Goal: Transaction & Acquisition: Purchase product/service

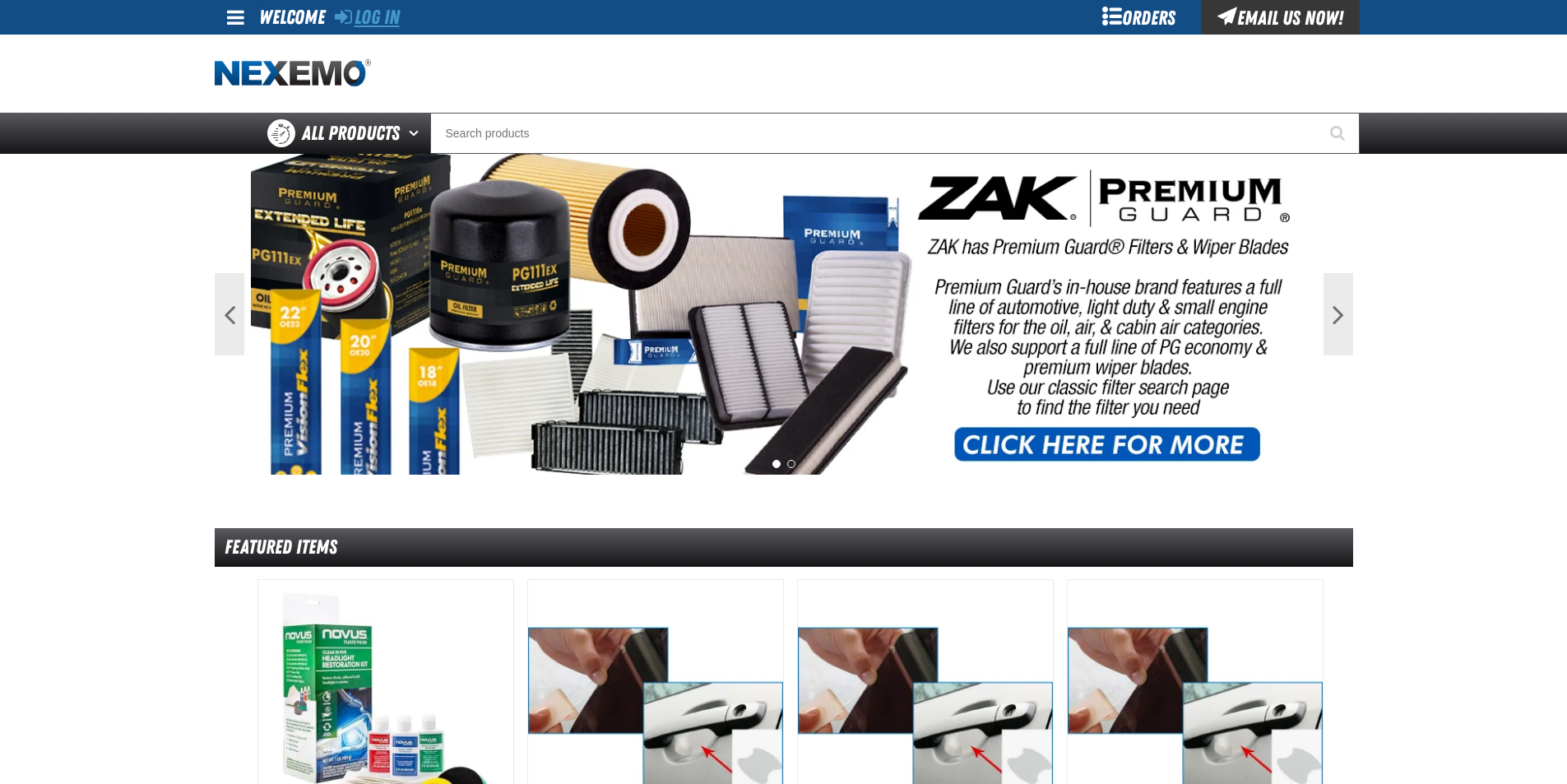
click at [357, 11] on link "Log In" at bounding box center [367, 17] width 65 height 23
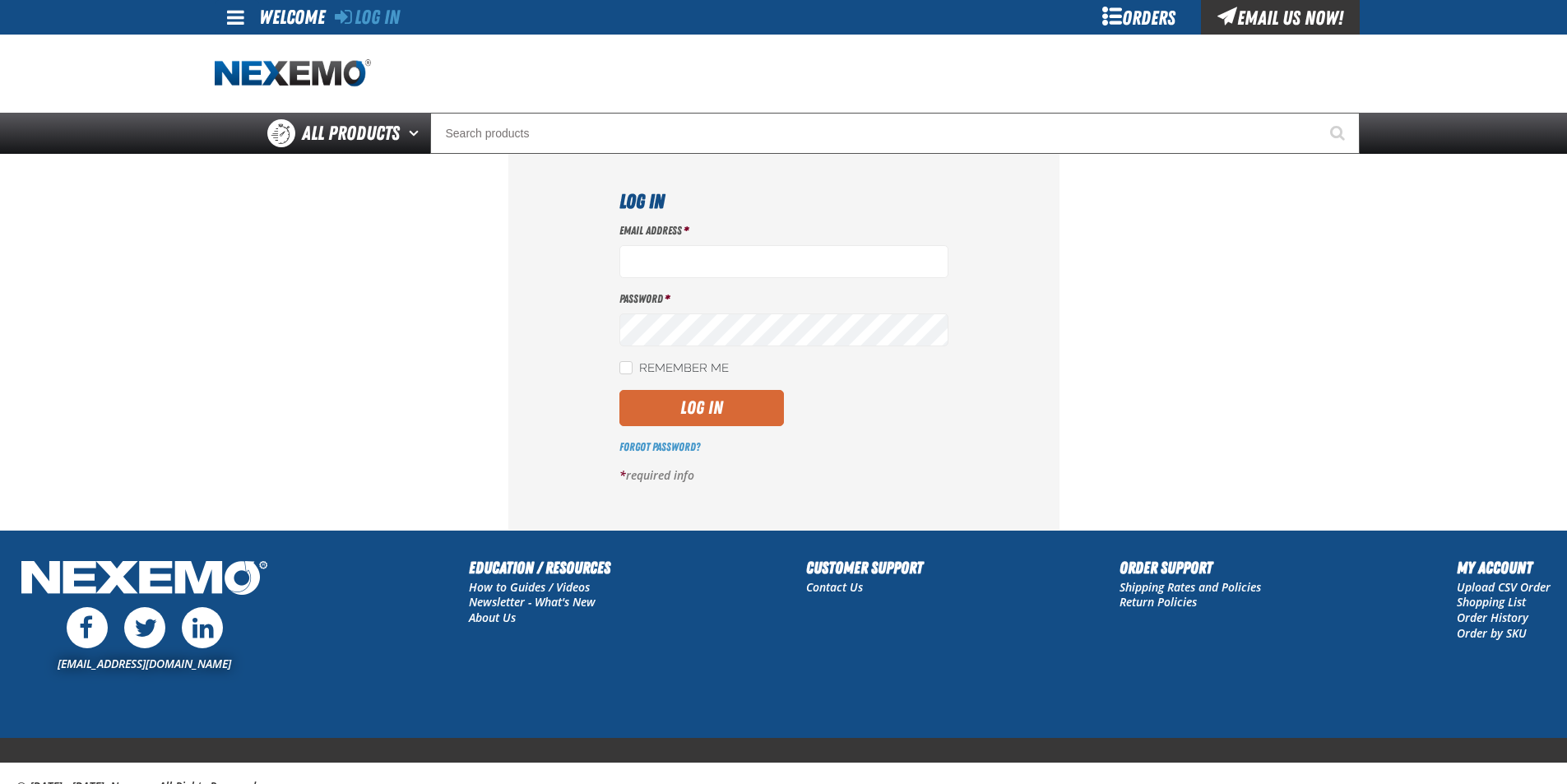
type input "[EMAIL_ADDRESS][DOMAIN_NAME]"
click at [713, 400] on button "Log In" at bounding box center [702, 408] width 165 height 36
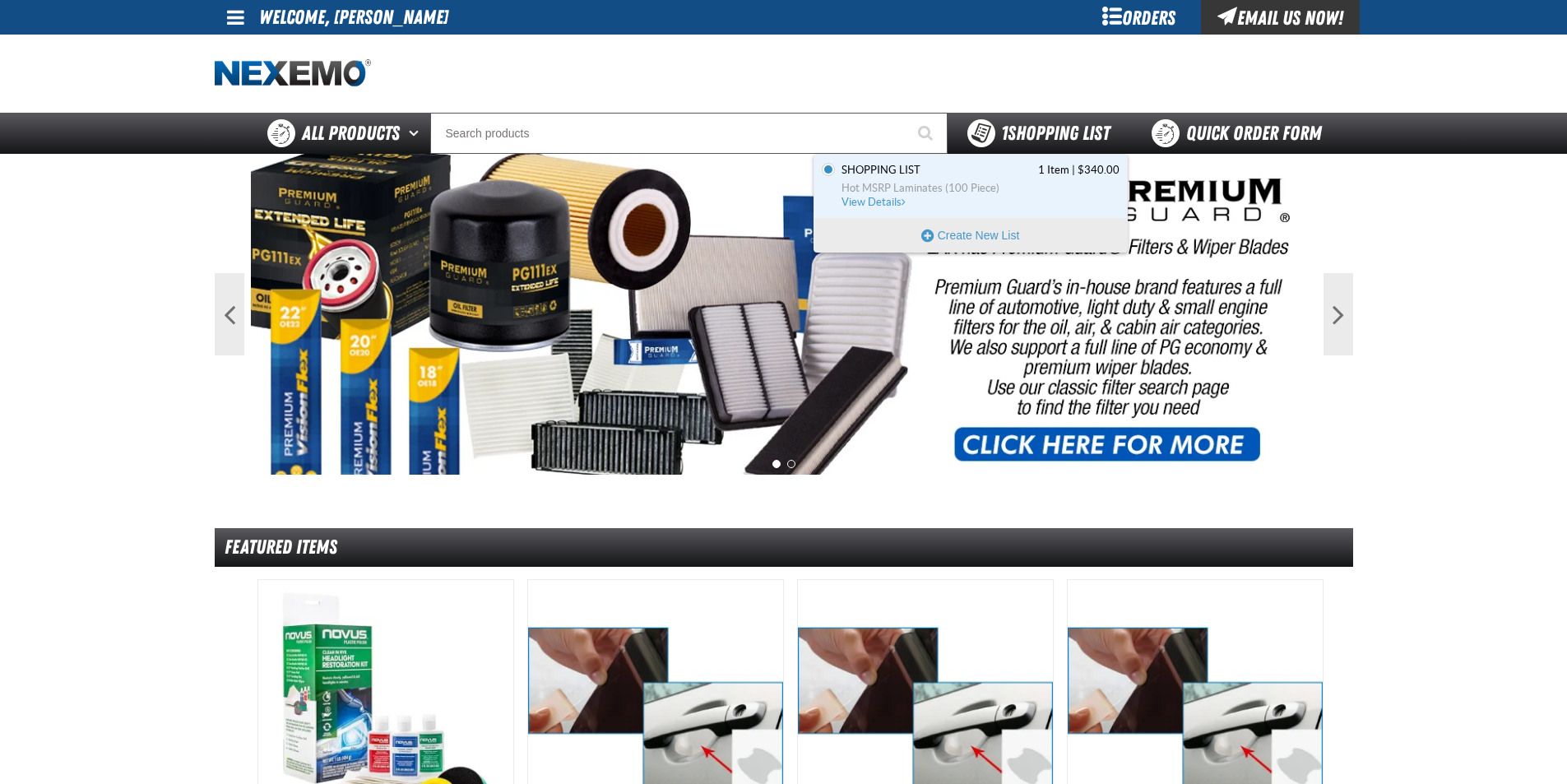
click at [1032, 134] on span "1 Shopping List" at bounding box center [1056, 133] width 109 height 23
click at [936, 176] on span "Shopping List 1 Item | $340.00" at bounding box center [980, 170] width 278 height 15
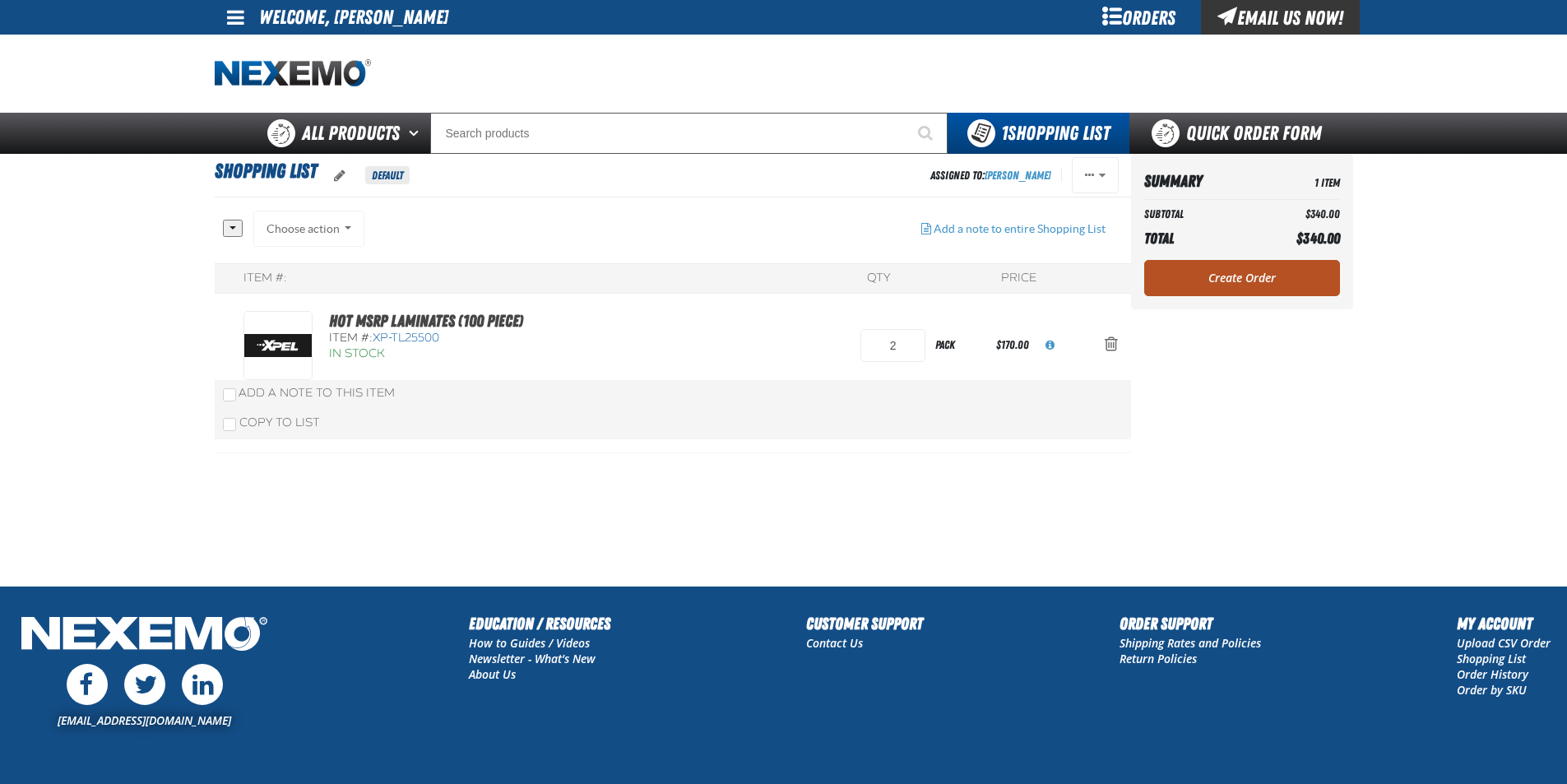
click at [1253, 277] on link "Create Order" at bounding box center [1242, 278] width 196 height 36
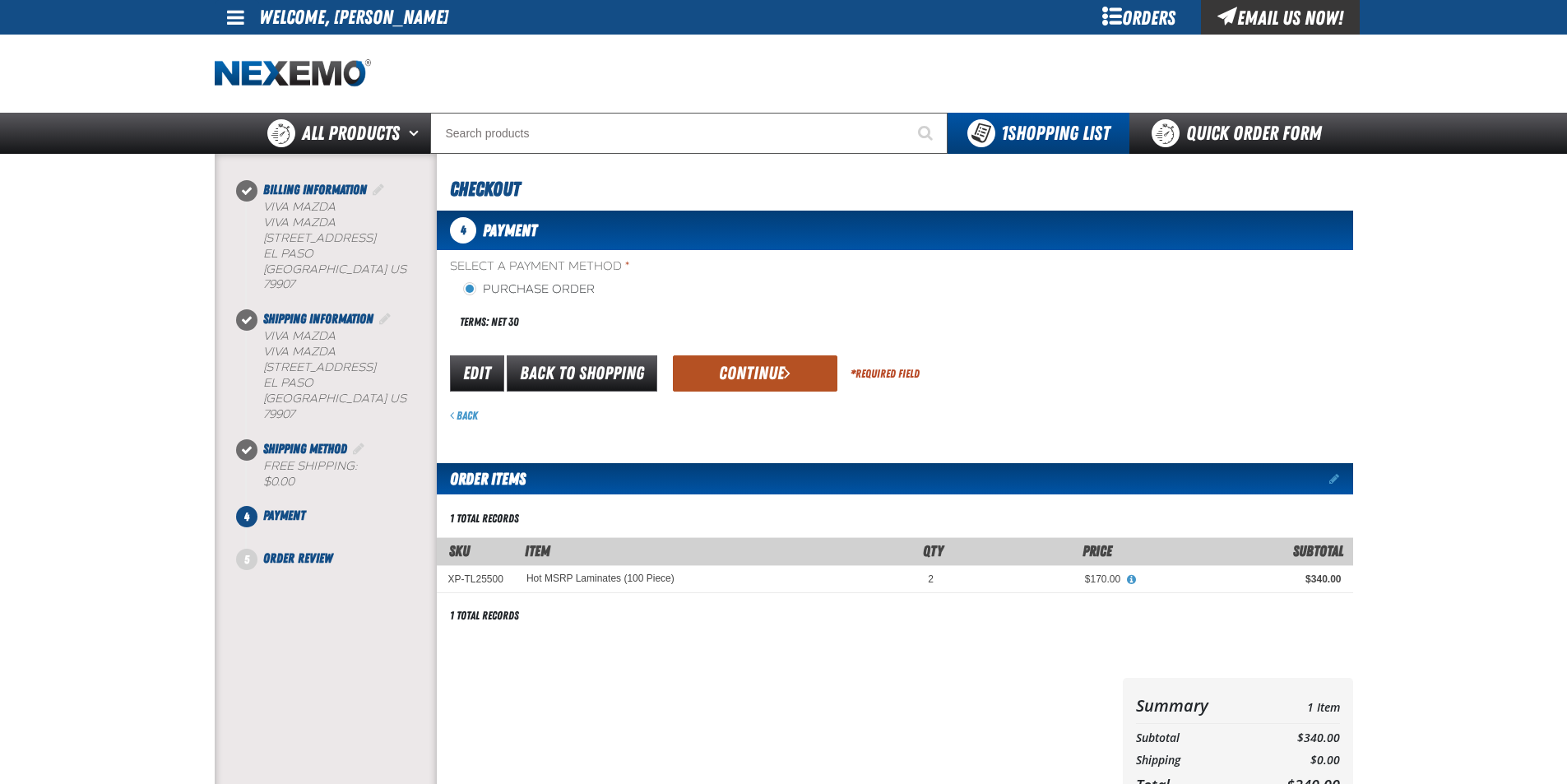
click at [764, 366] on button "Continue" at bounding box center [755, 373] width 165 height 36
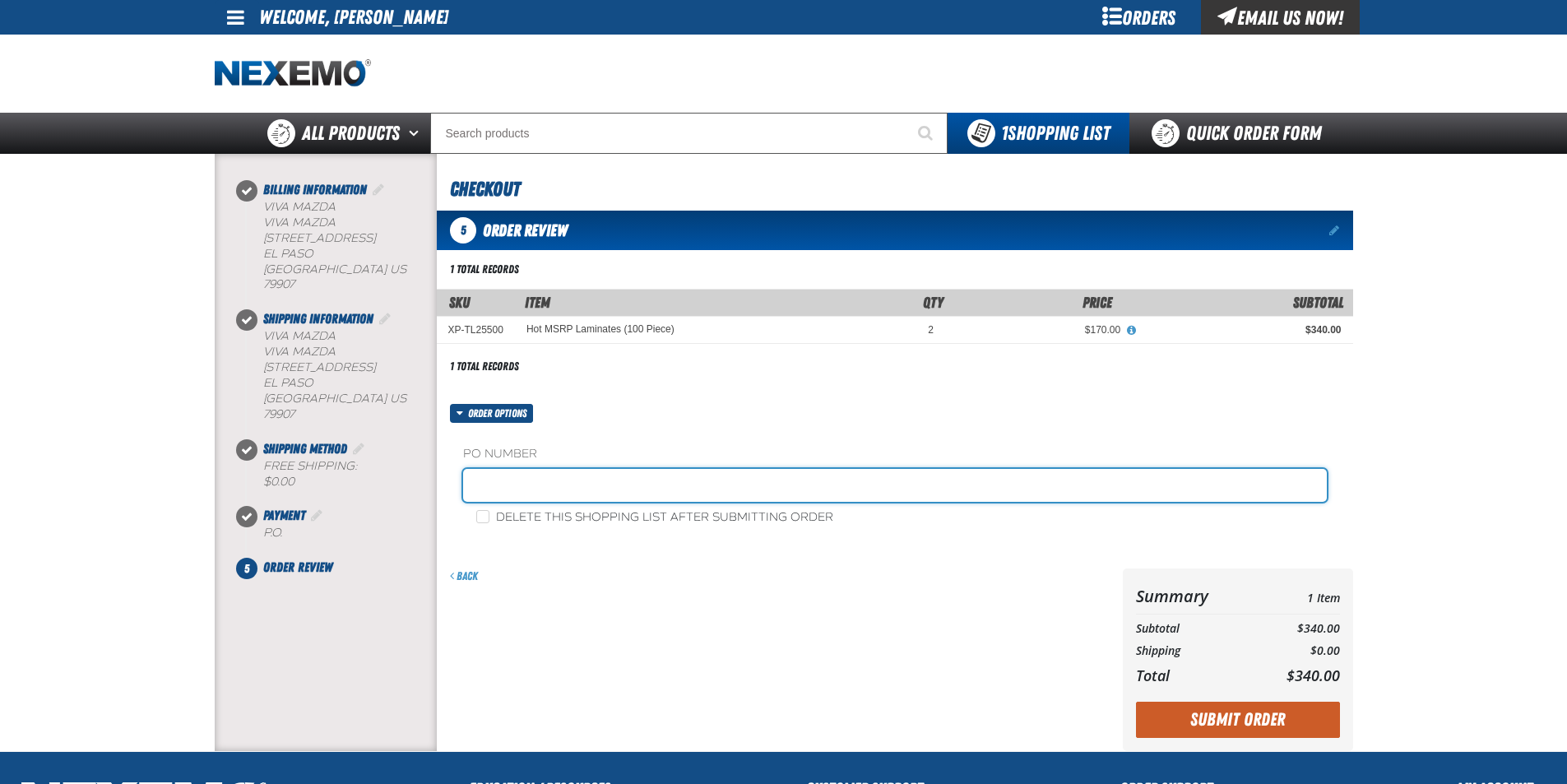
click at [563, 487] on input "text" at bounding box center [895, 485] width 864 height 33
type input "1714"
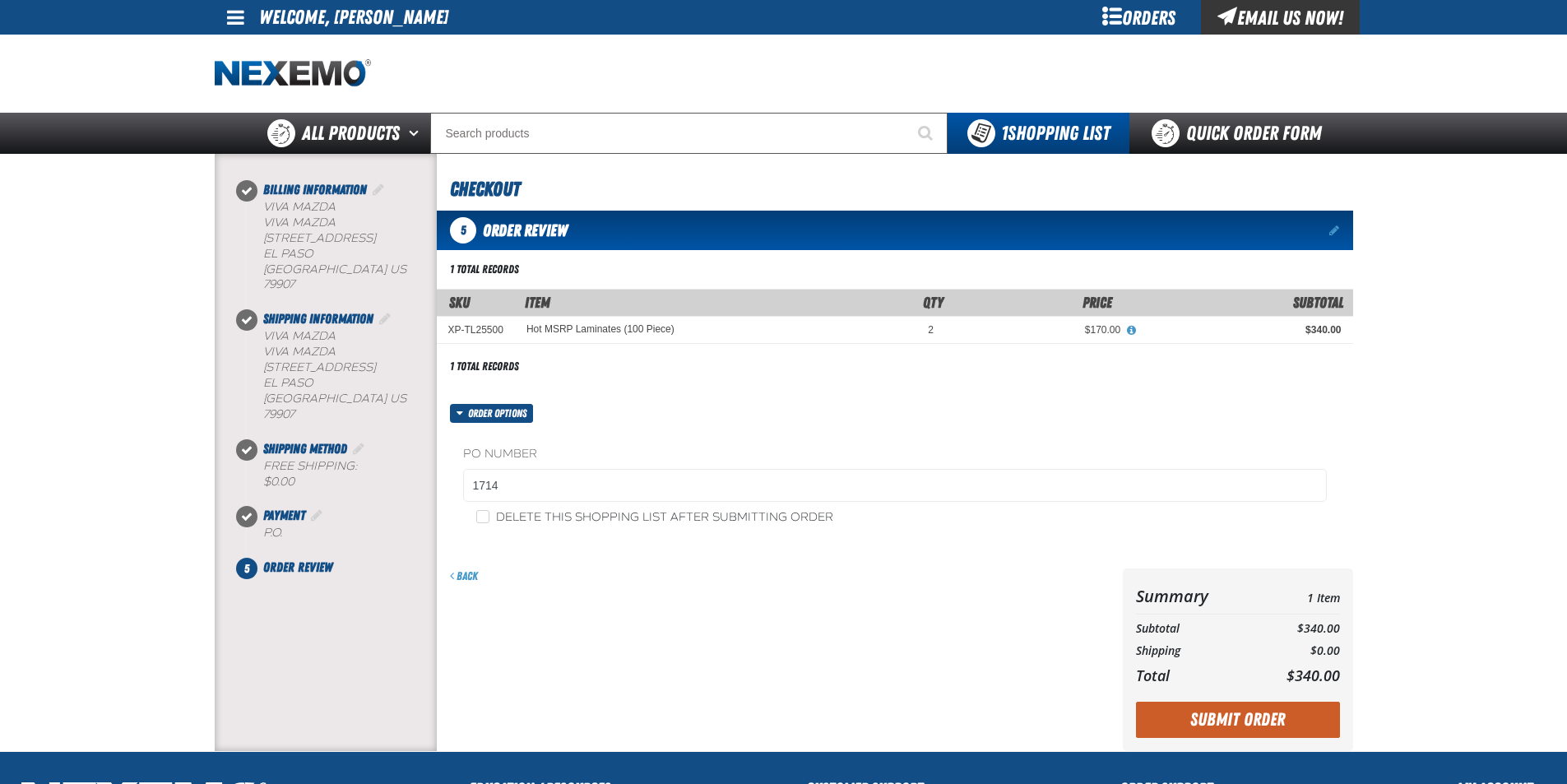
click at [791, 600] on div "Back" at bounding box center [776, 659] width 679 height 182
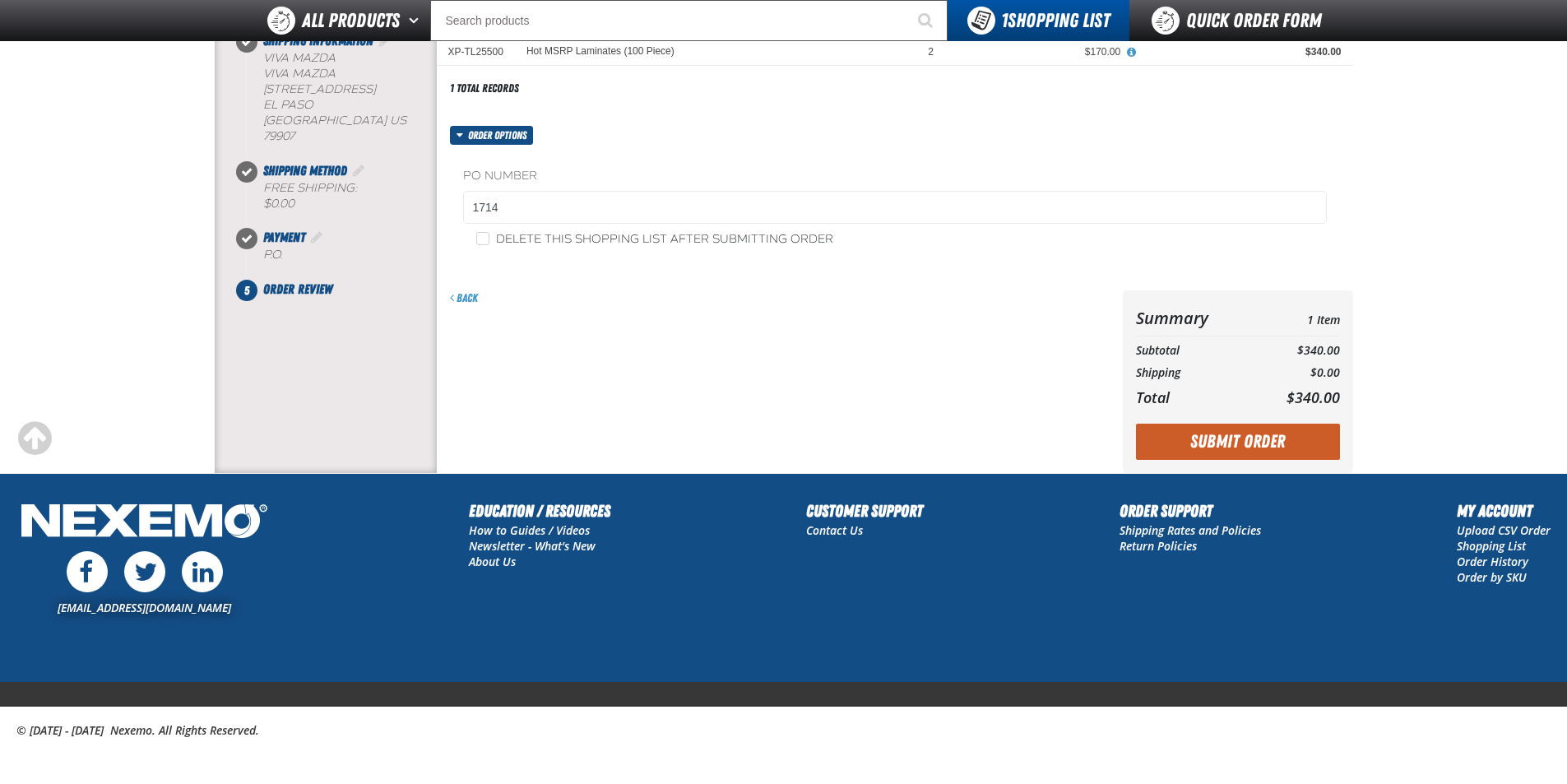
scroll to position [241, 0]
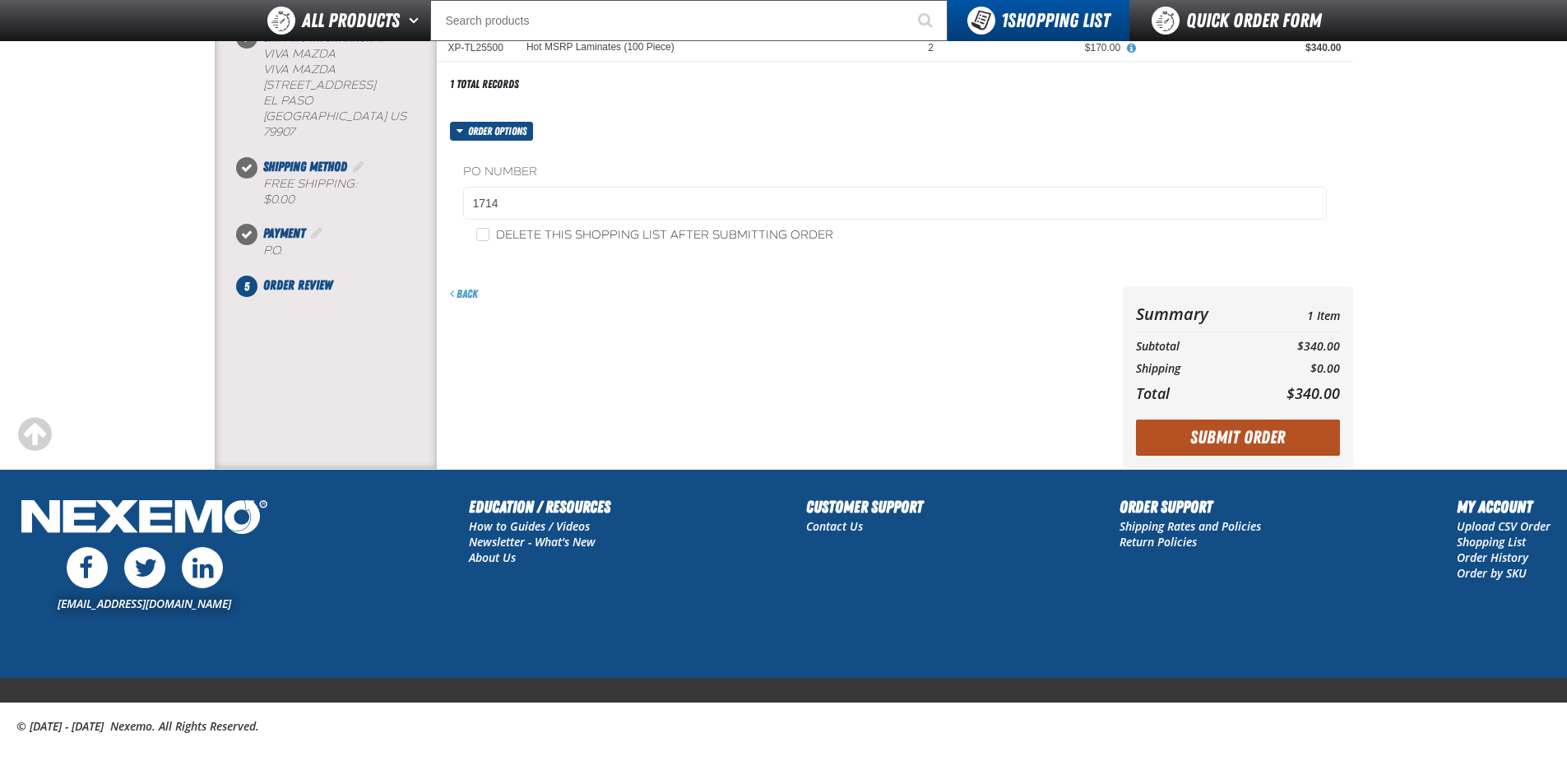
click at [1230, 440] on button "Submit Order" at bounding box center [1238, 437] width 204 height 36
